Goal: Obtain resource: Obtain resource

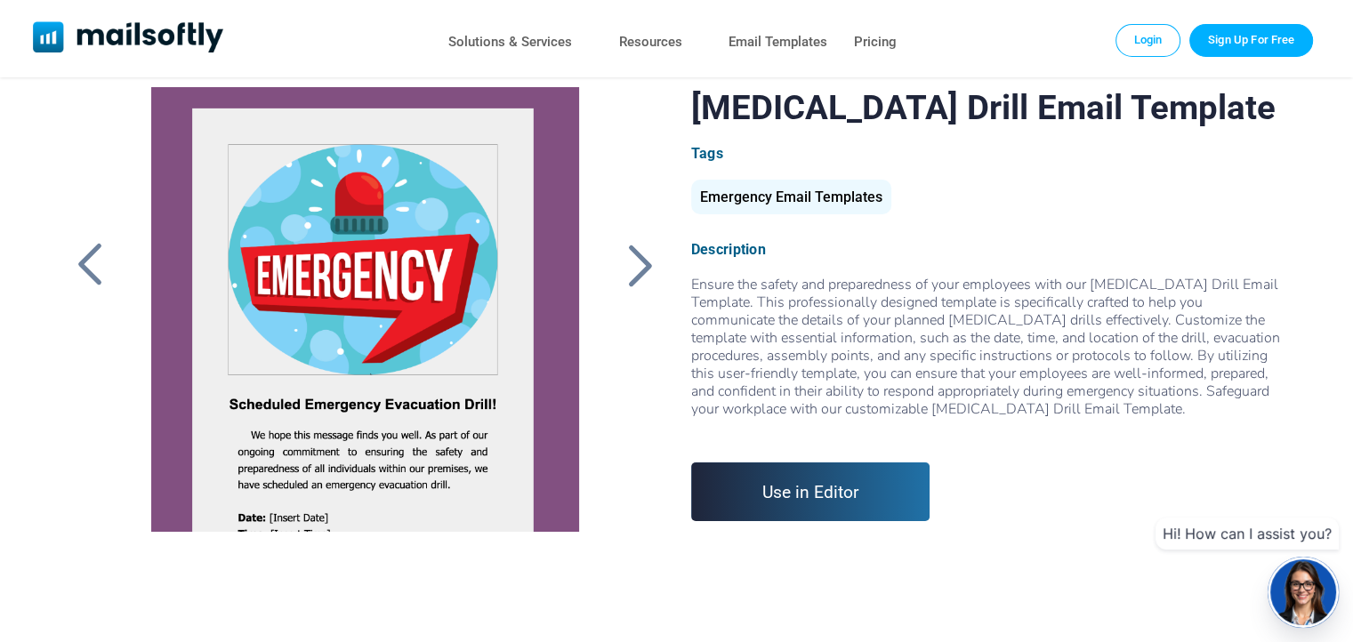
scroll to position [178, 0]
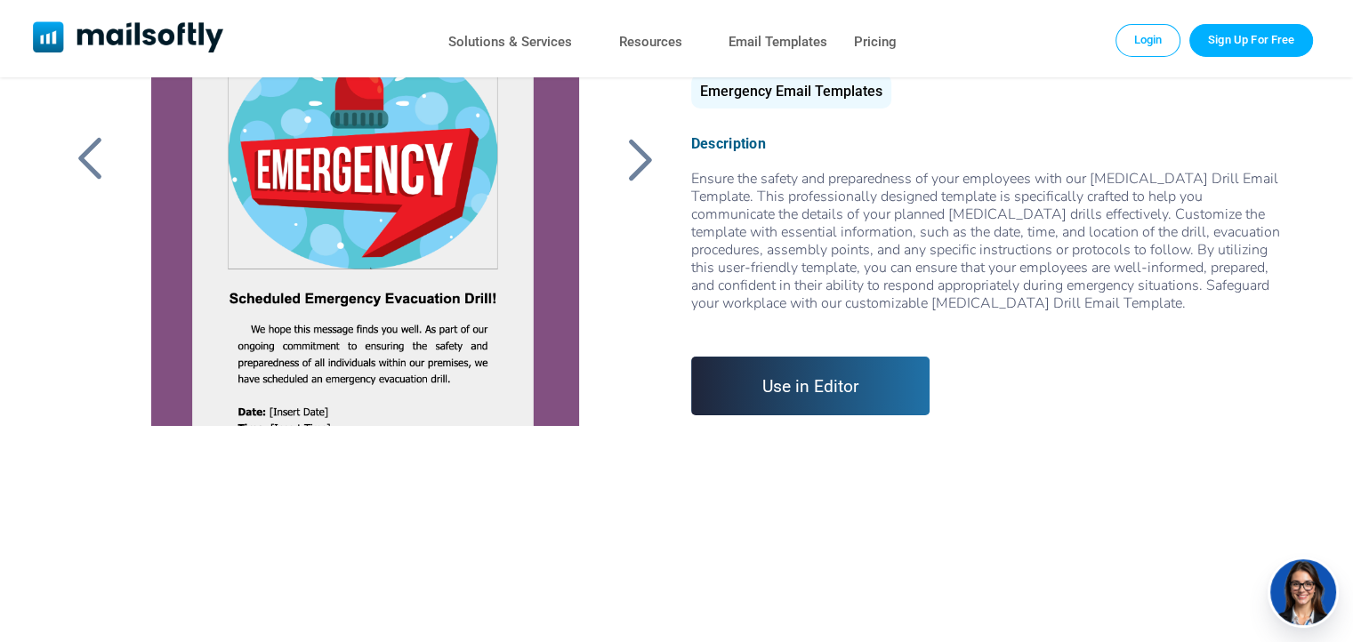
click at [644, 165] on div at bounding box center [640, 159] width 44 height 46
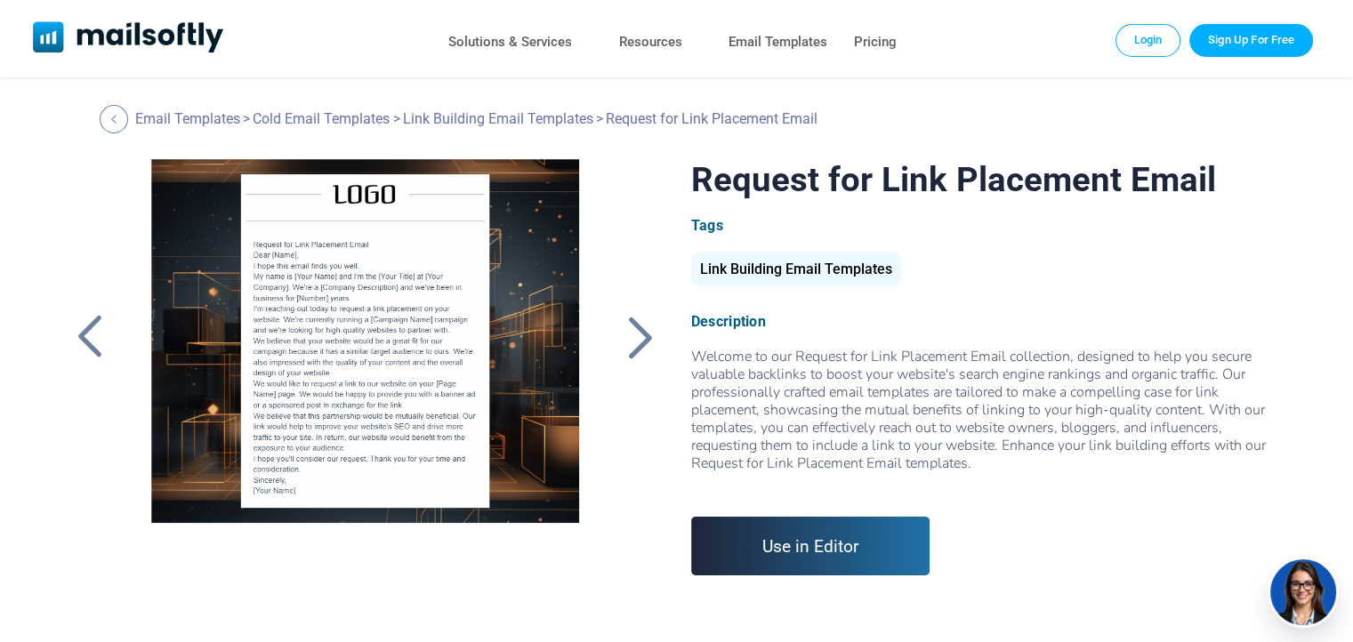
click at [644, 327] on div at bounding box center [640, 337] width 44 height 46
